Goal: Task Accomplishment & Management: Manage account settings

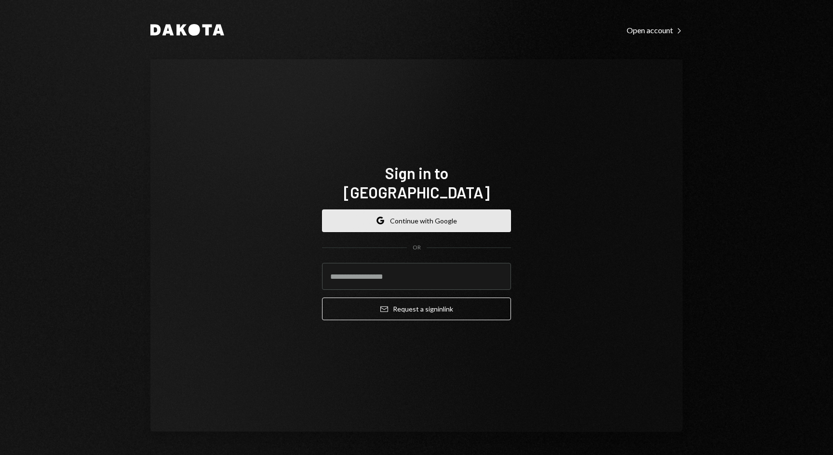
click at [495, 210] on button "Google Continue with Google" at bounding box center [416, 221] width 189 height 23
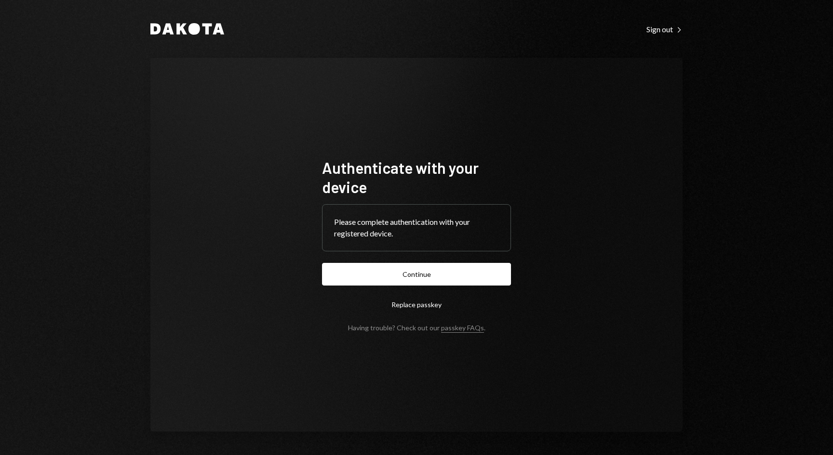
click at [411, 258] on form "Authenticate with your device Please complete authentication with your register…" at bounding box center [416, 245] width 189 height 174
click at [406, 275] on button "Continue" at bounding box center [416, 274] width 189 height 23
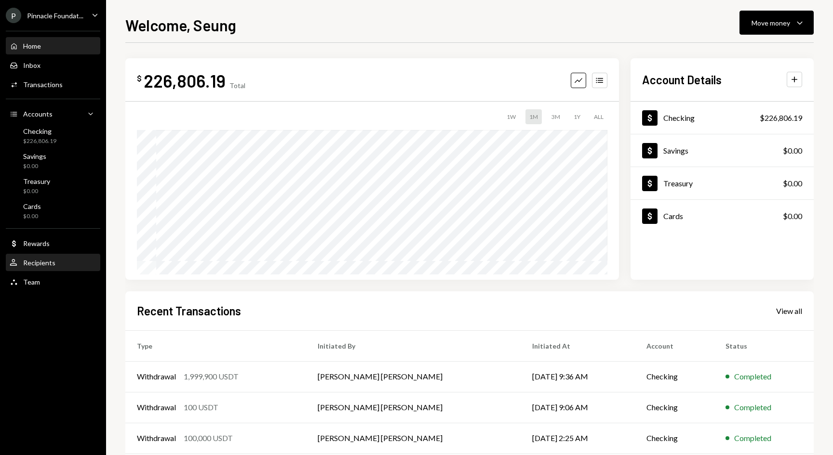
click at [53, 261] on div "Recipients" at bounding box center [39, 263] width 32 height 8
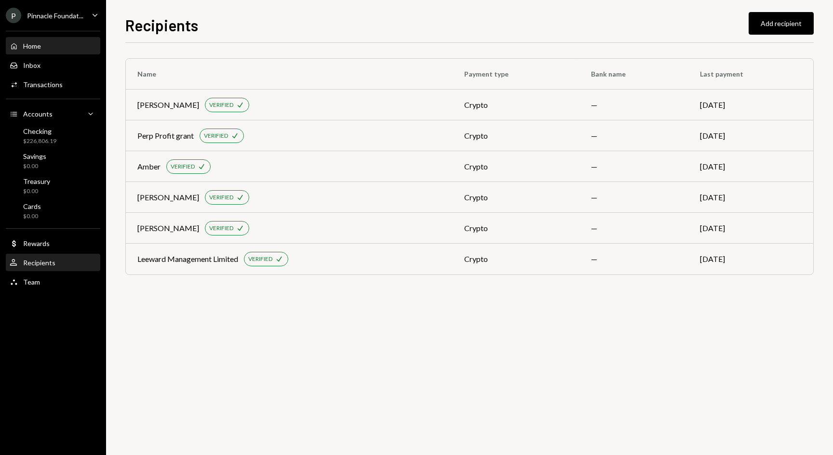
click at [33, 51] on div "Home Home" at bounding box center [53, 46] width 87 height 16
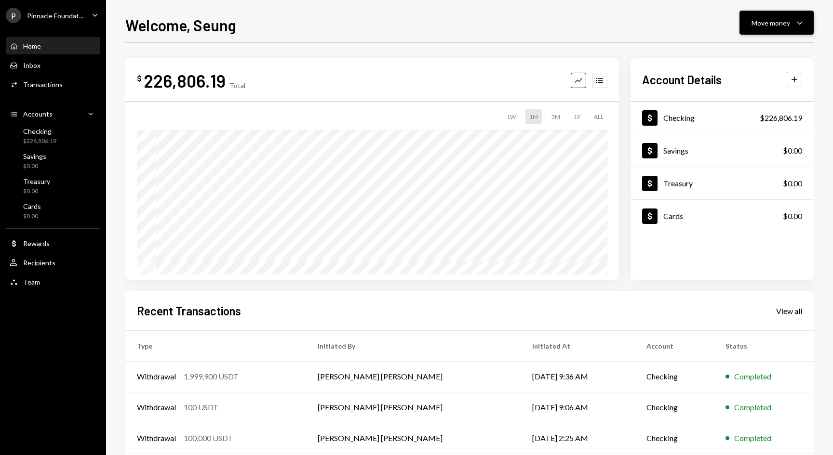
click at [803, 31] on button "Move money Caret Down" at bounding box center [776, 23] width 74 height 24
click at [753, 95] on div "Deposit" at bounding box center [768, 95] width 70 height 10
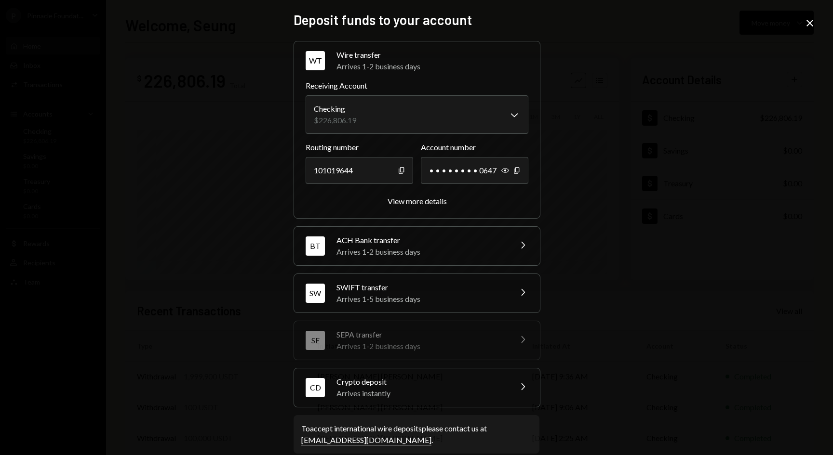
click at [451, 385] on div "Crypto deposit" at bounding box center [420, 382] width 169 height 12
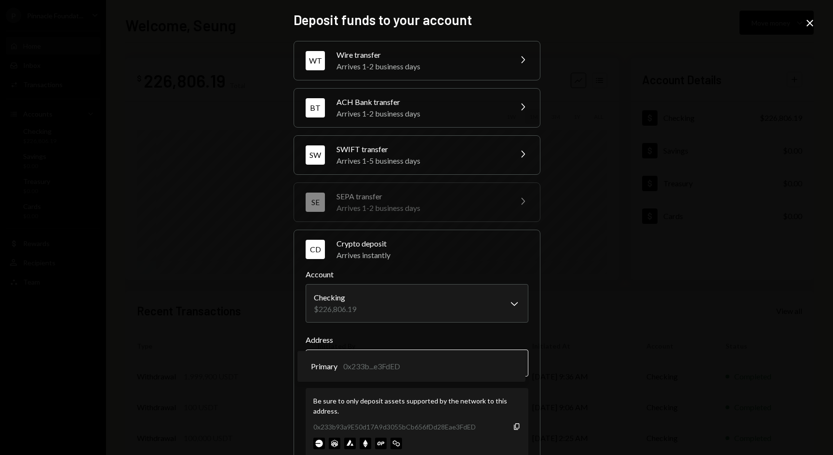
click at [449, 368] on body "P Pinnacle Foundat... Caret Down Home Home Inbox Inbox Activities Transactions …" at bounding box center [416, 227] width 833 height 455
click at [604, 102] on div "**********" at bounding box center [416, 227] width 833 height 455
click at [142, 226] on div "**********" at bounding box center [416, 227] width 833 height 455
click at [811, 21] on icon "Close" at bounding box center [810, 23] width 12 height 12
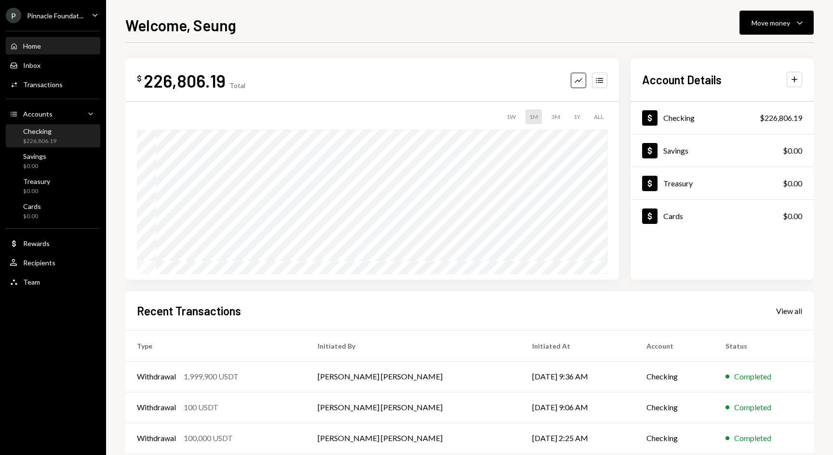
click at [38, 133] on div "Checking" at bounding box center [39, 131] width 33 height 8
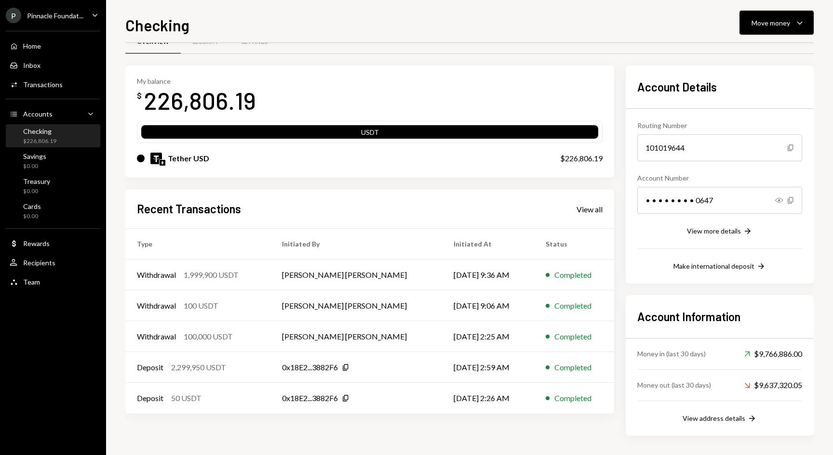
scroll to position [23, 0]
click at [72, 109] on div "Accounts Accounts Caret Down" at bounding box center [53, 114] width 87 height 11
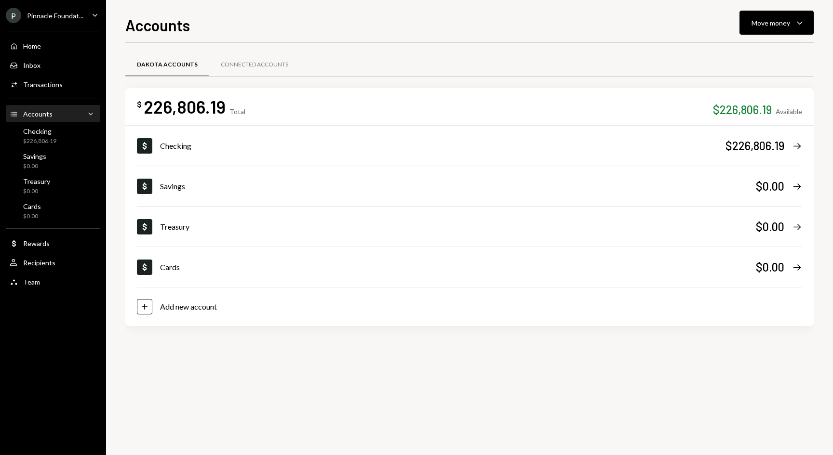
click at [72, 109] on div "Accounts Accounts Caret Down" at bounding box center [53, 114] width 87 height 11
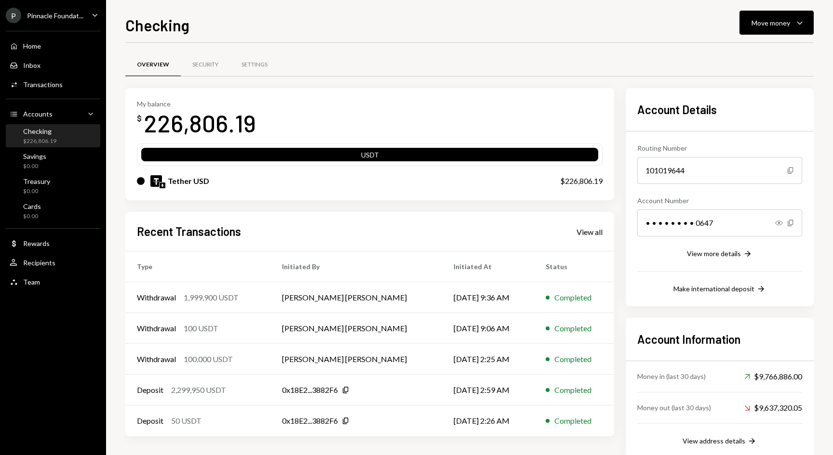
click at [697, 38] on div "Checking Move money Caret Down Overview Security Settings My balance $ 226,806.…" at bounding box center [469, 234] width 688 height 442
click at [692, 26] on div "Checking Move money Caret Down" at bounding box center [469, 23] width 688 height 21
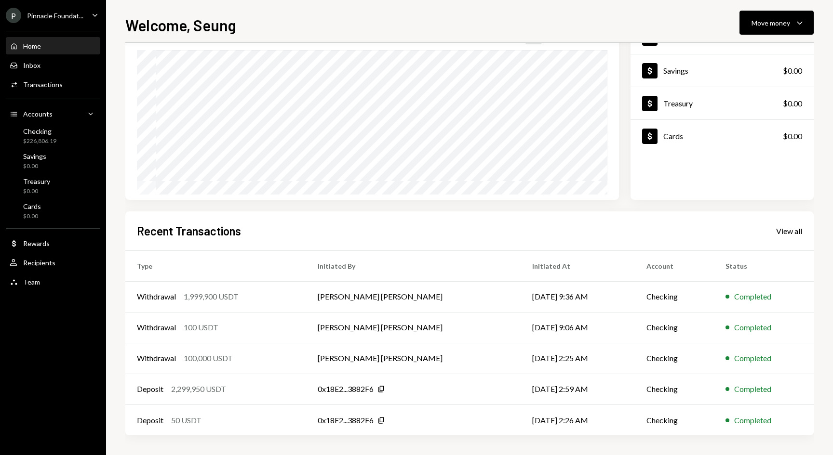
click at [335, 27] on div "Welcome, Seung Move money Caret Down" at bounding box center [469, 23] width 688 height 21
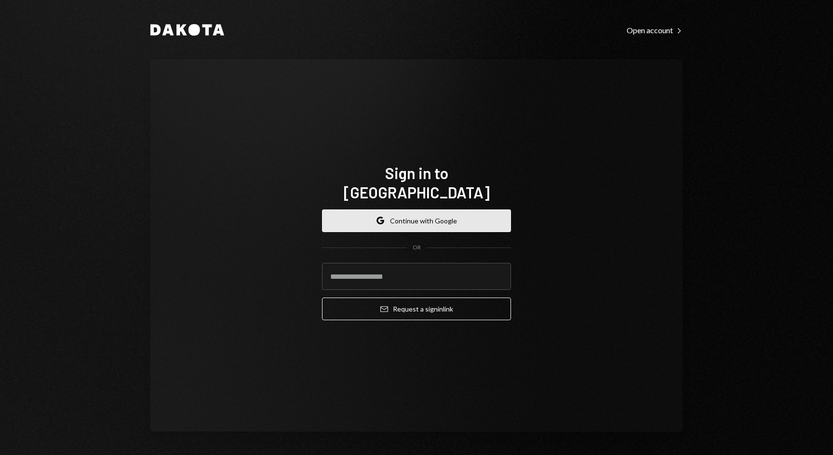
click at [450, 210] on button "Google Continue with Google" at bounding box center [416, 221] width 189 height 23
